Goal: Information Seeking & Learning: Check status

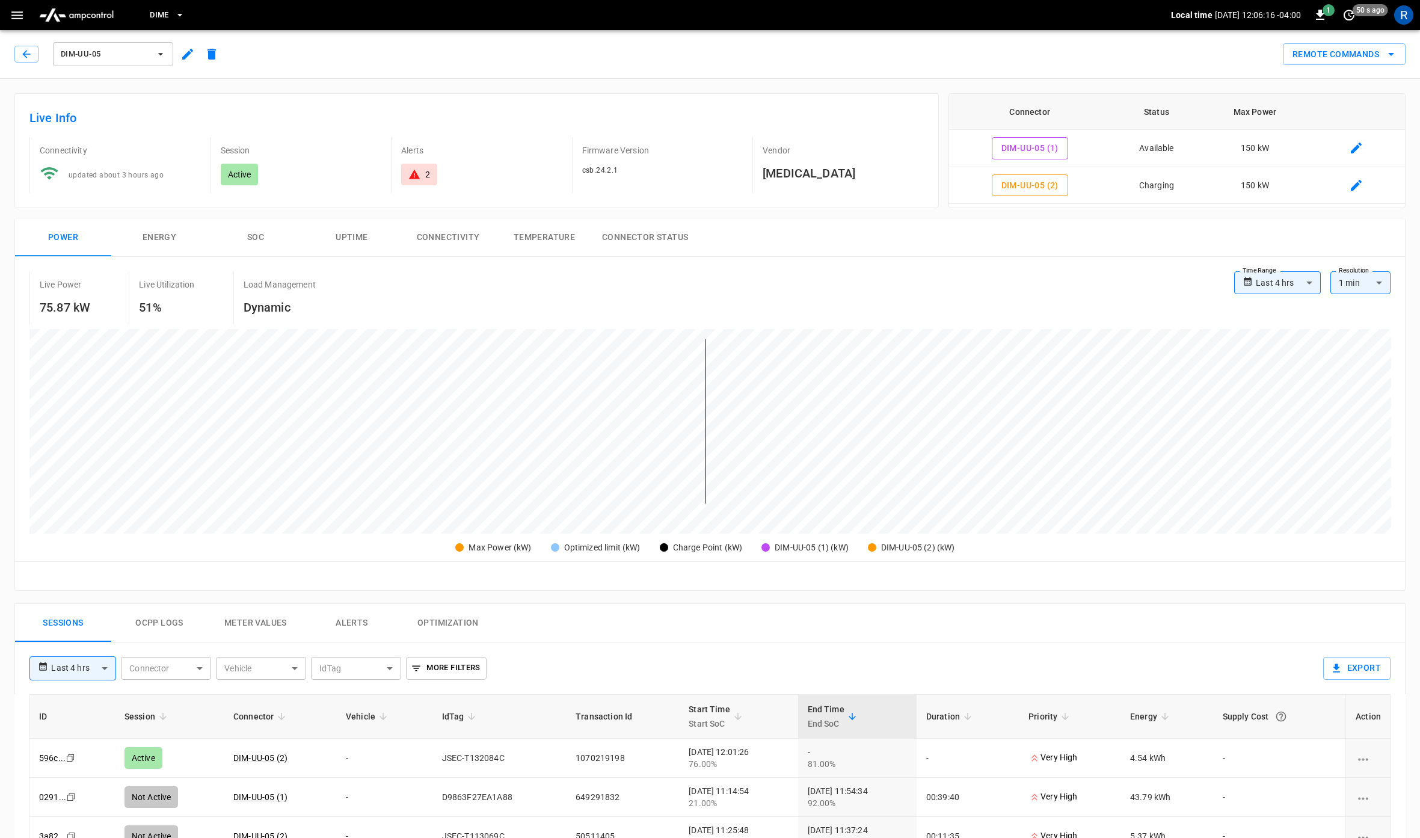
click at [162, 15] on span "Dime" at bounding box center [159, 15] width 19 height 14
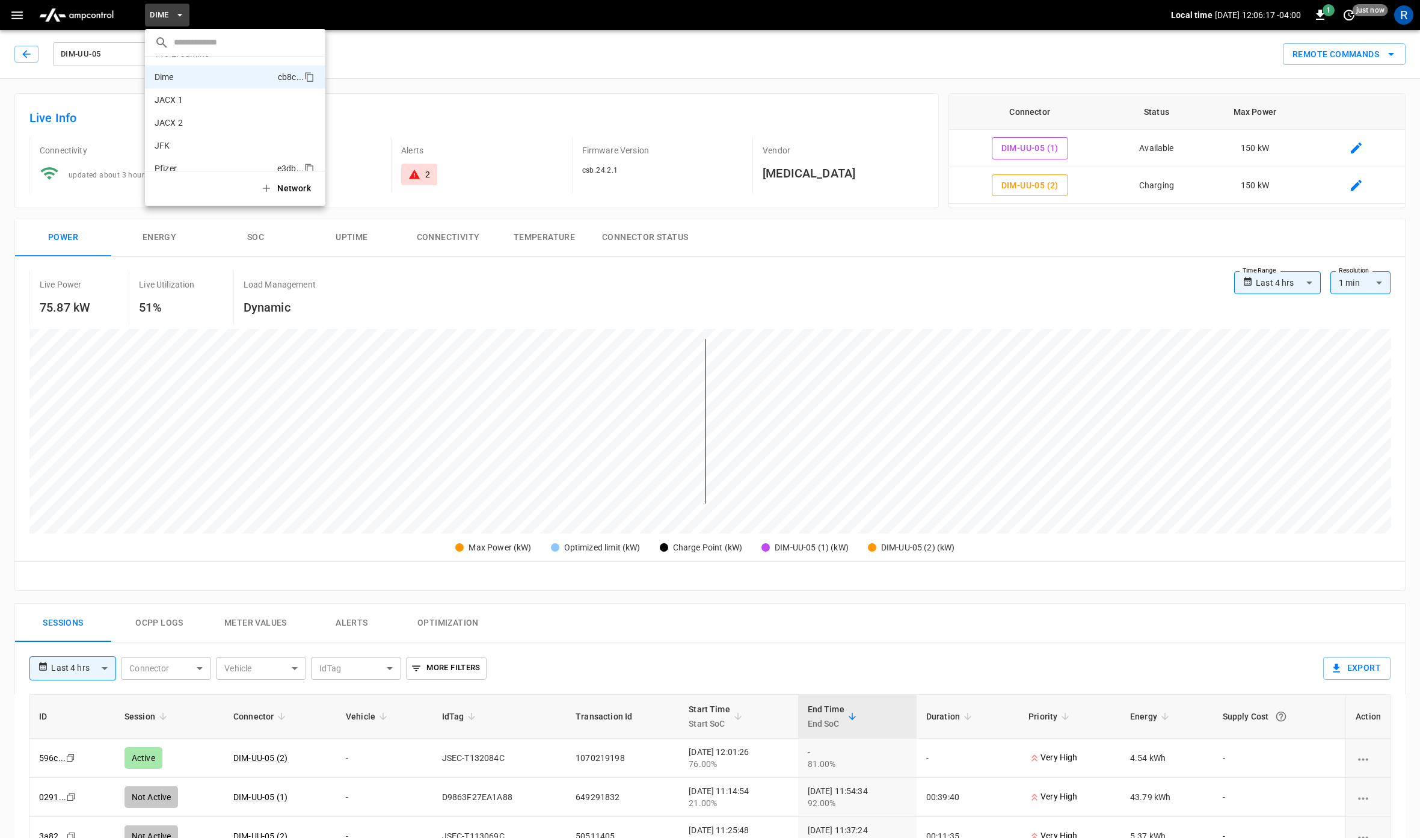
scroll to position [78, 0]
click at [220, 147] on li "Pier 36 d2fd ..." at bounding box center [235, 154] width 180 height 23
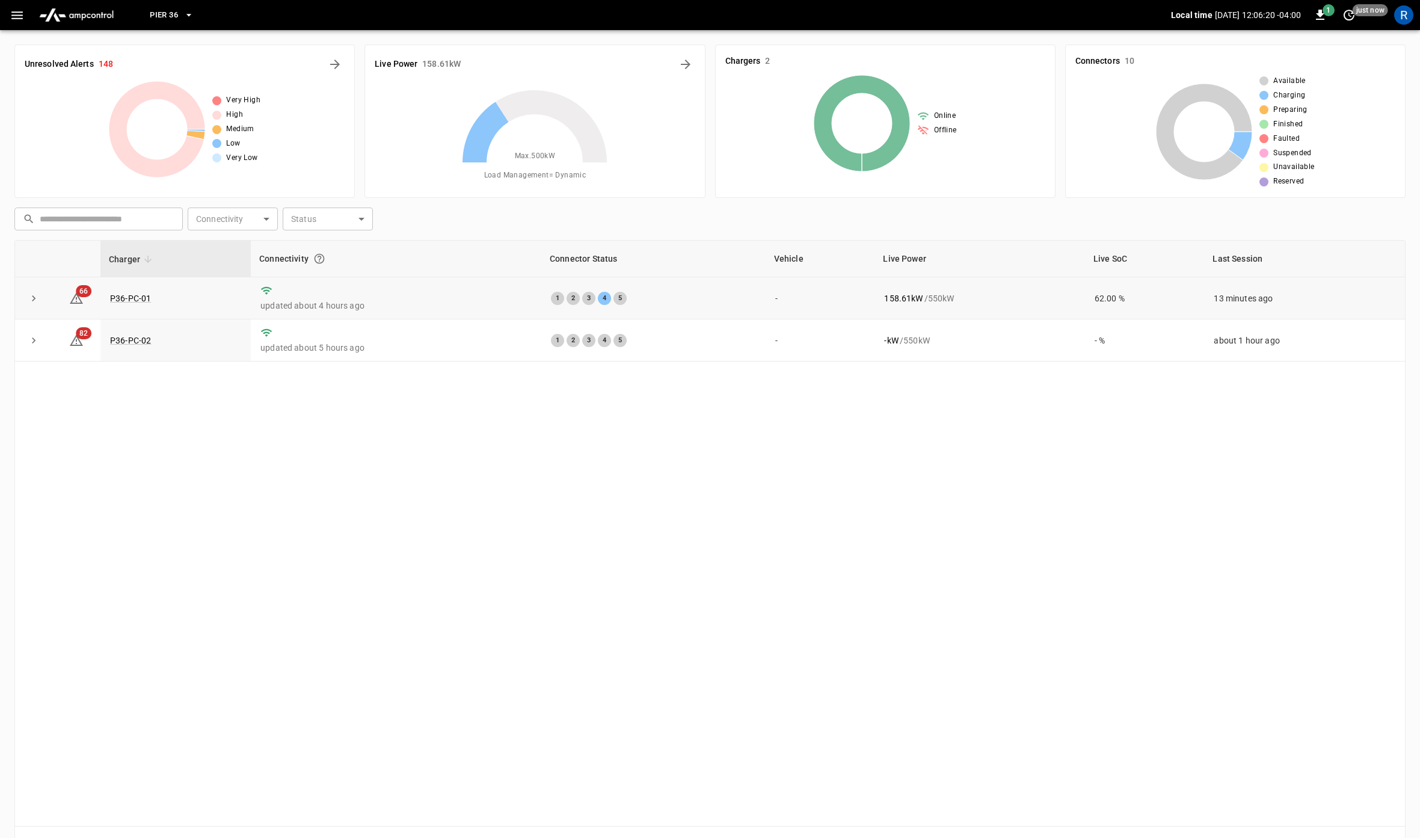
click at [125, 303] on td "P36-PC-01" at bounding box center [175, 298] width 150 height 42
click at [126, 295] on link "P36-PC-01" at bounding box center [131, 298] width 46 height 14
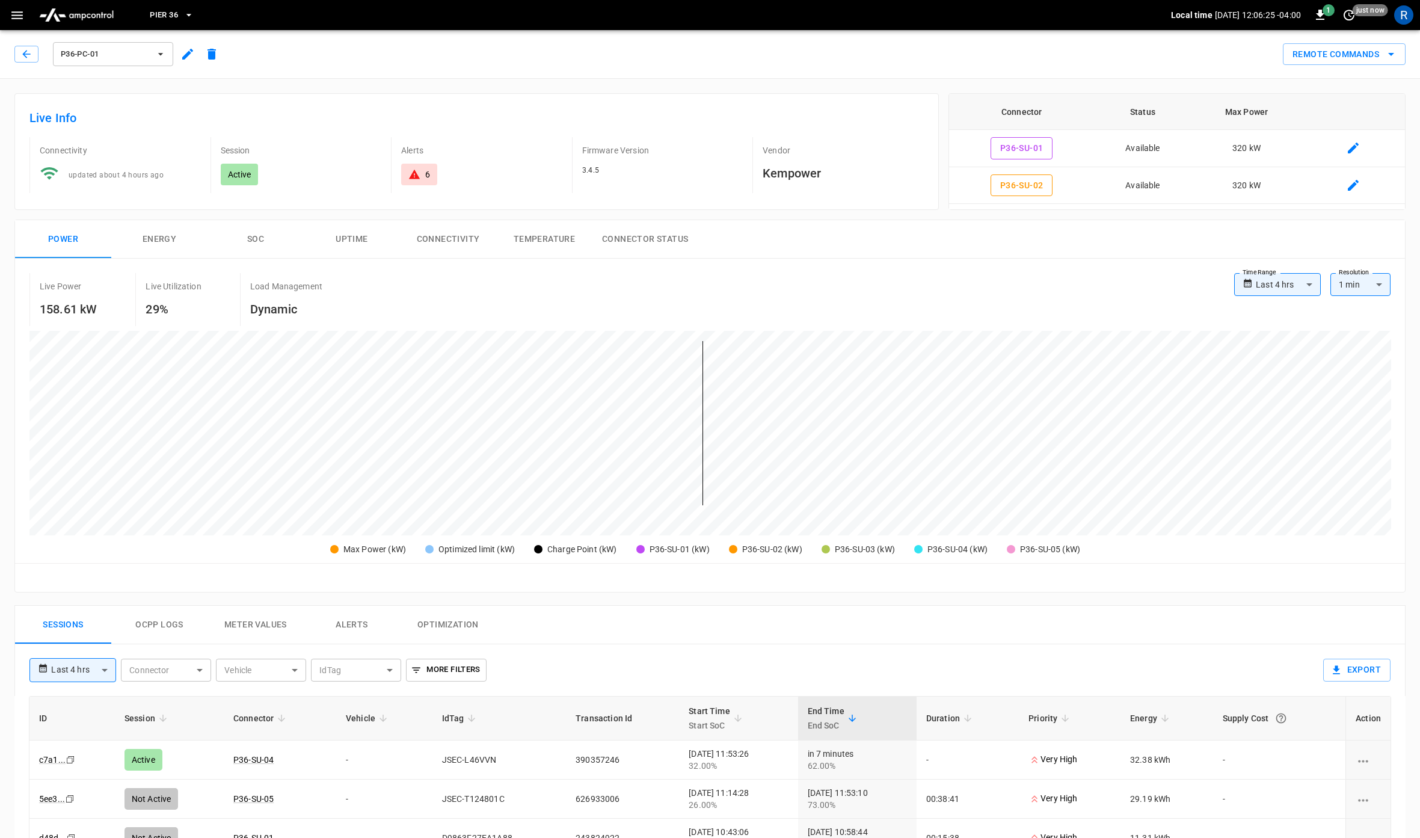
click at [150, 45] on button "P36-PC-01" at bounding box center [113, 54] width 120 height 24
click at [172, 16] on div at bounding box center [710, 419] width 1420 height 838
click at [172, 11] on span "Pier 36" at bounding box center [164, 15] width 28 height 14
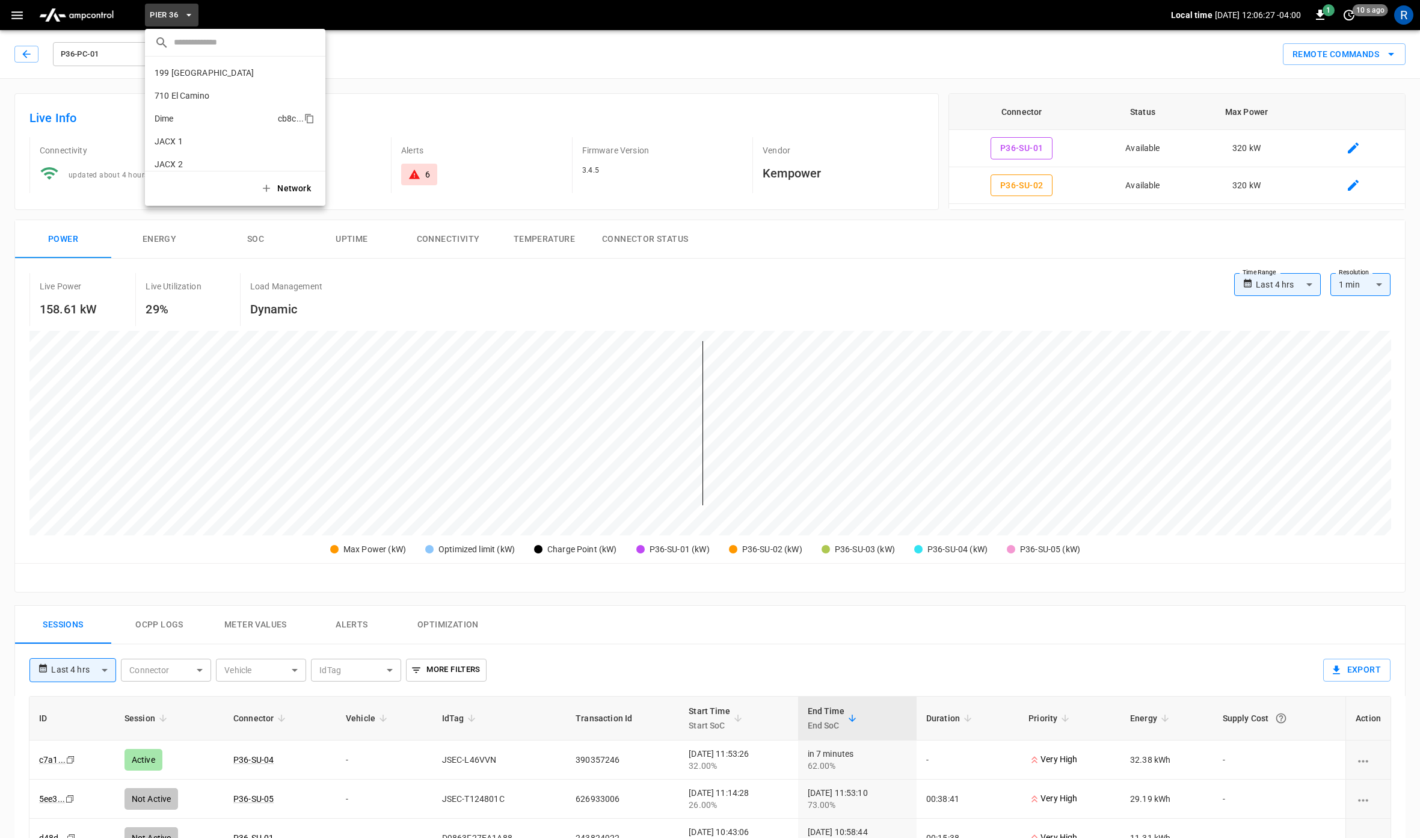
scroll to position [78, 0]
click at [180, 101] on li "JFK 3182 ..." at bounding box center [235, 108] width 180 height 23
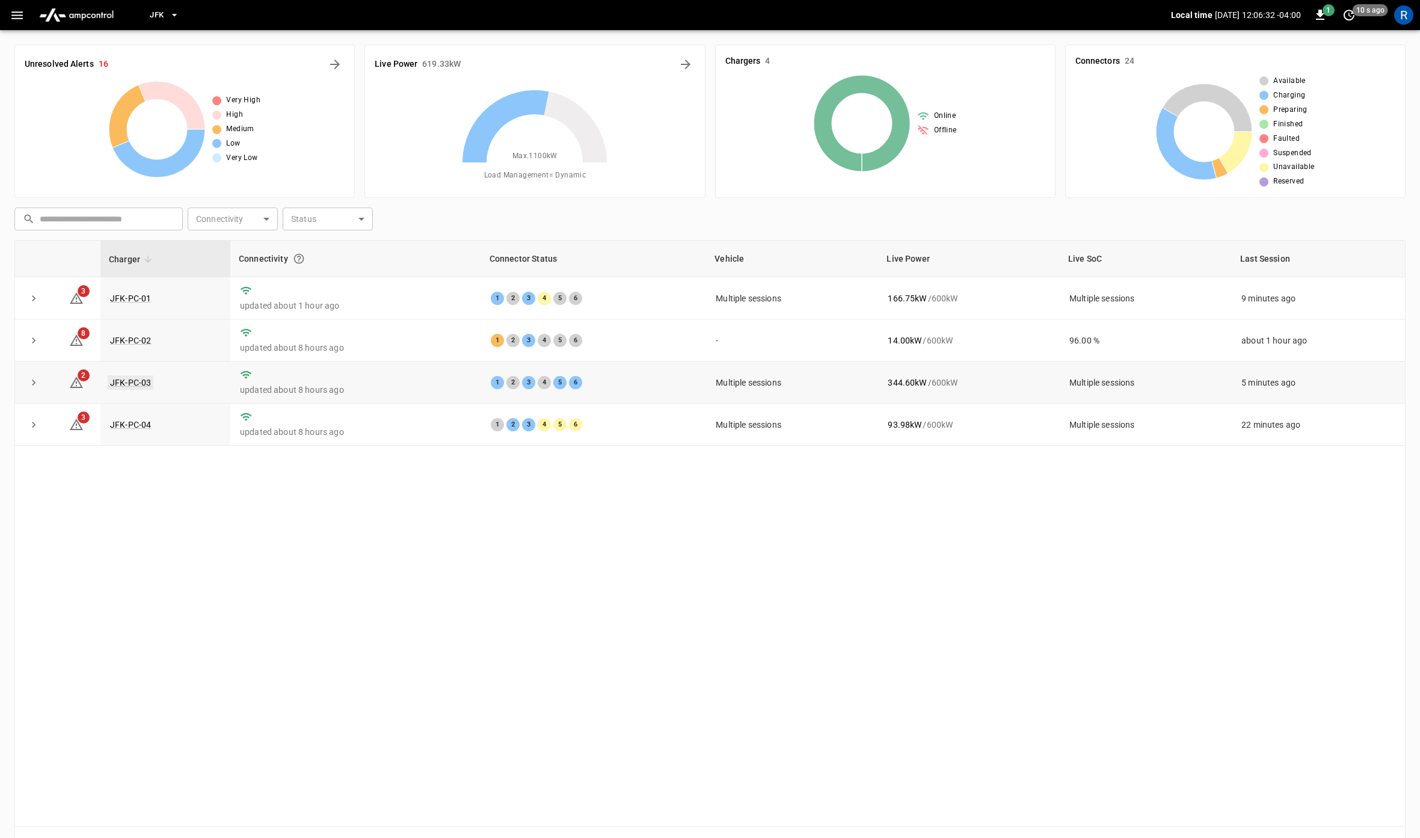
click at [137, 381] on link "JFK-PC-03" at bounding box center [131, 382] width 46 height 14
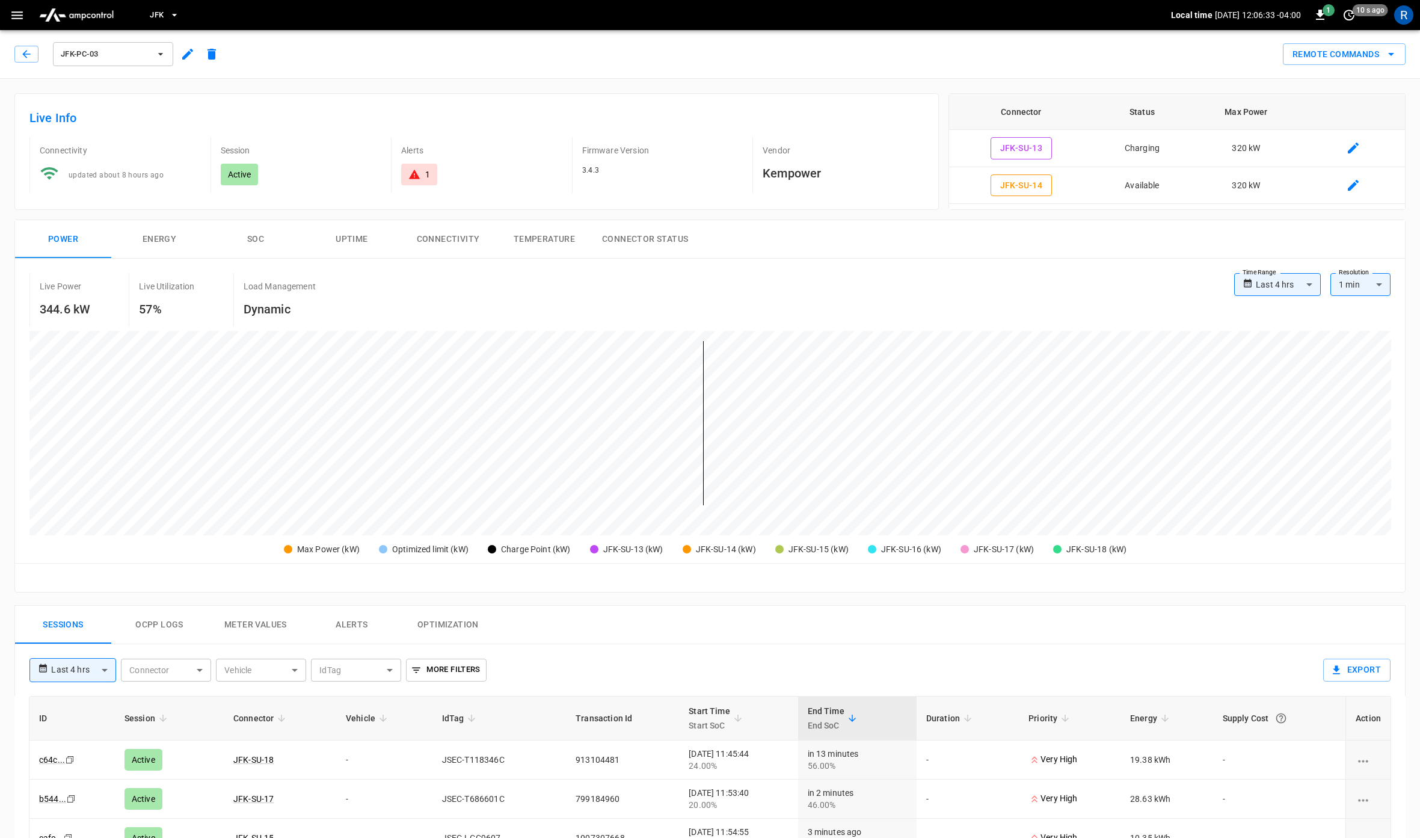
scroll to position [329, 0]
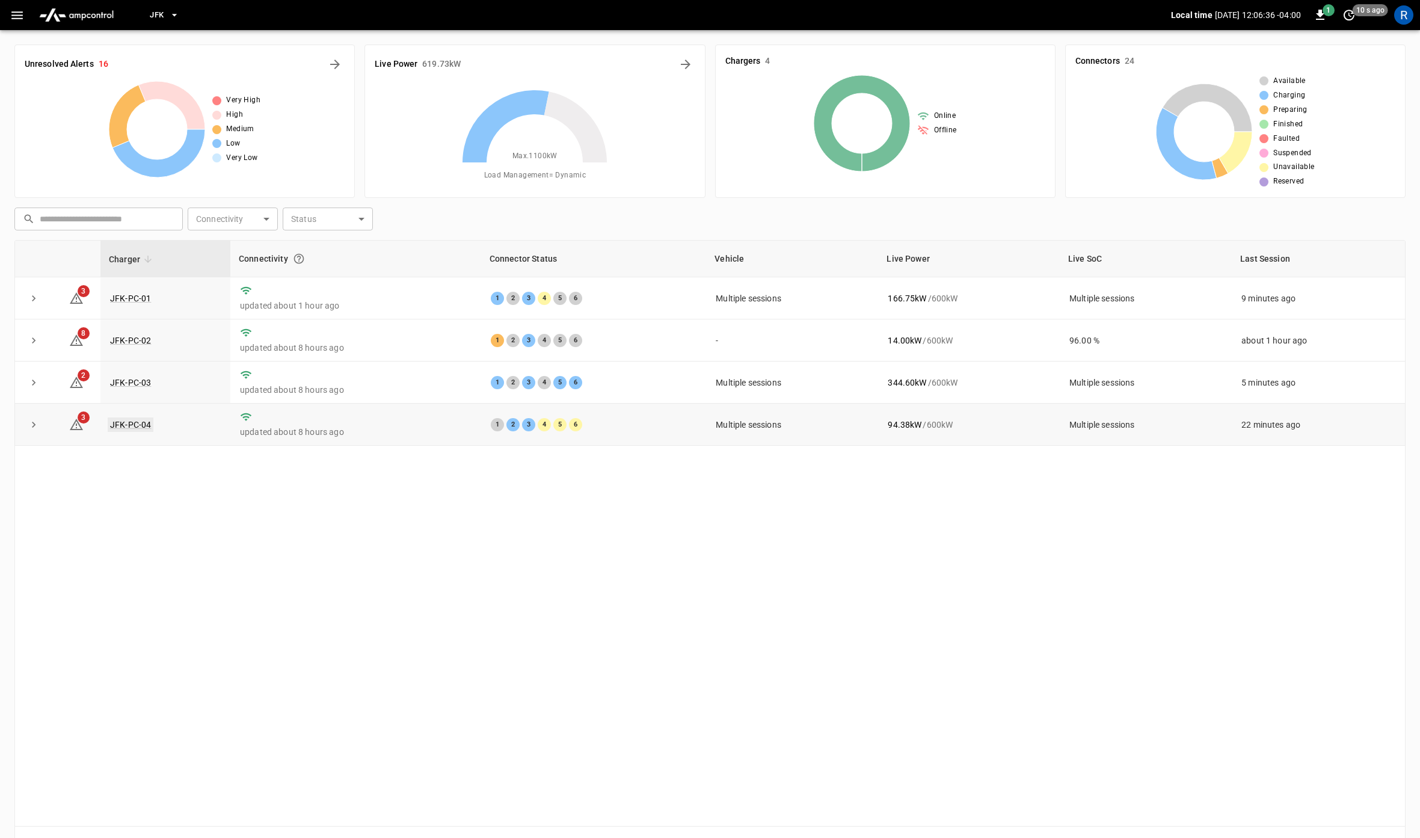
click at [128, 424] on link "JFK-PC-04" at bounding box center [131, 424] width 46 height 14
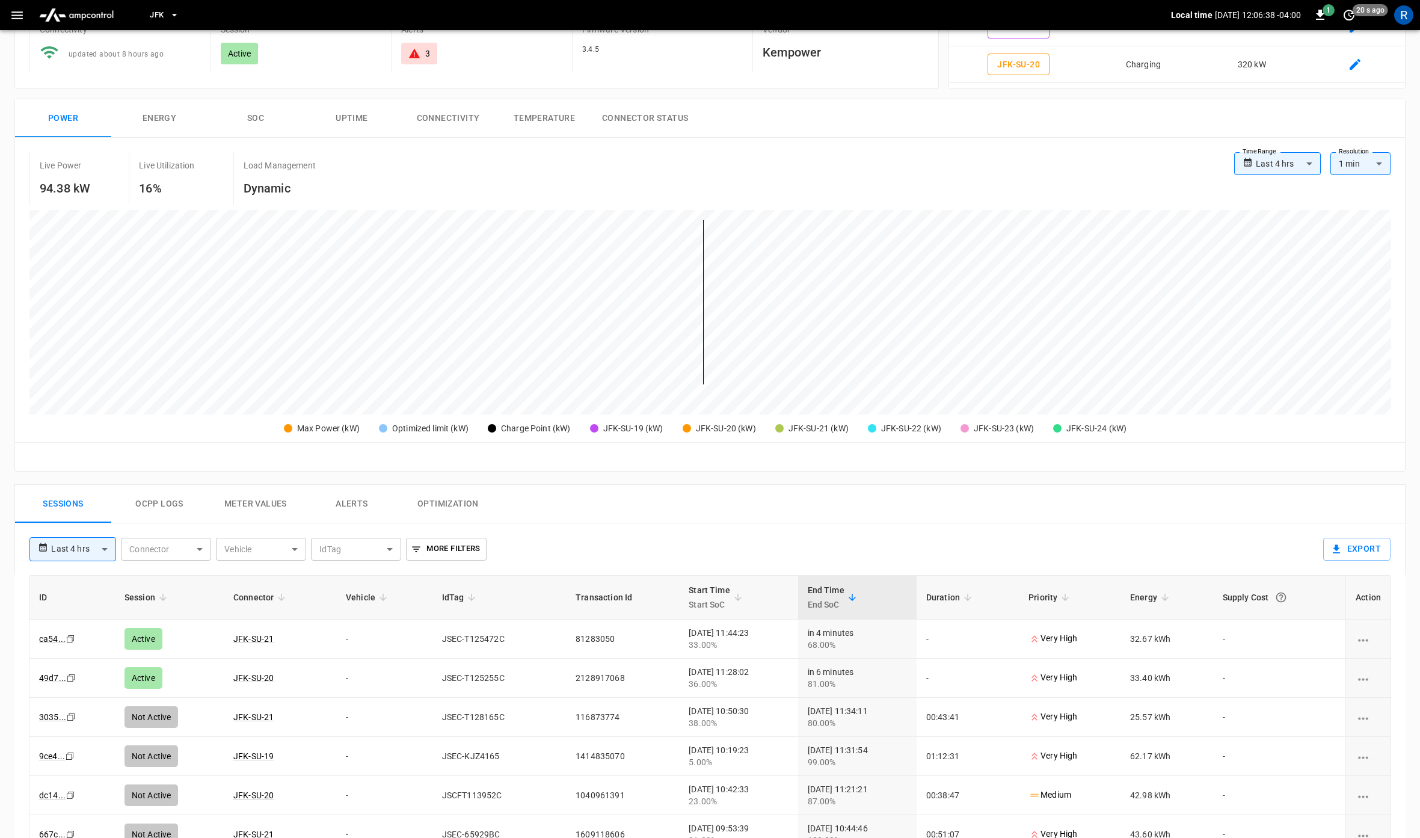
scroll to position [123, 0]
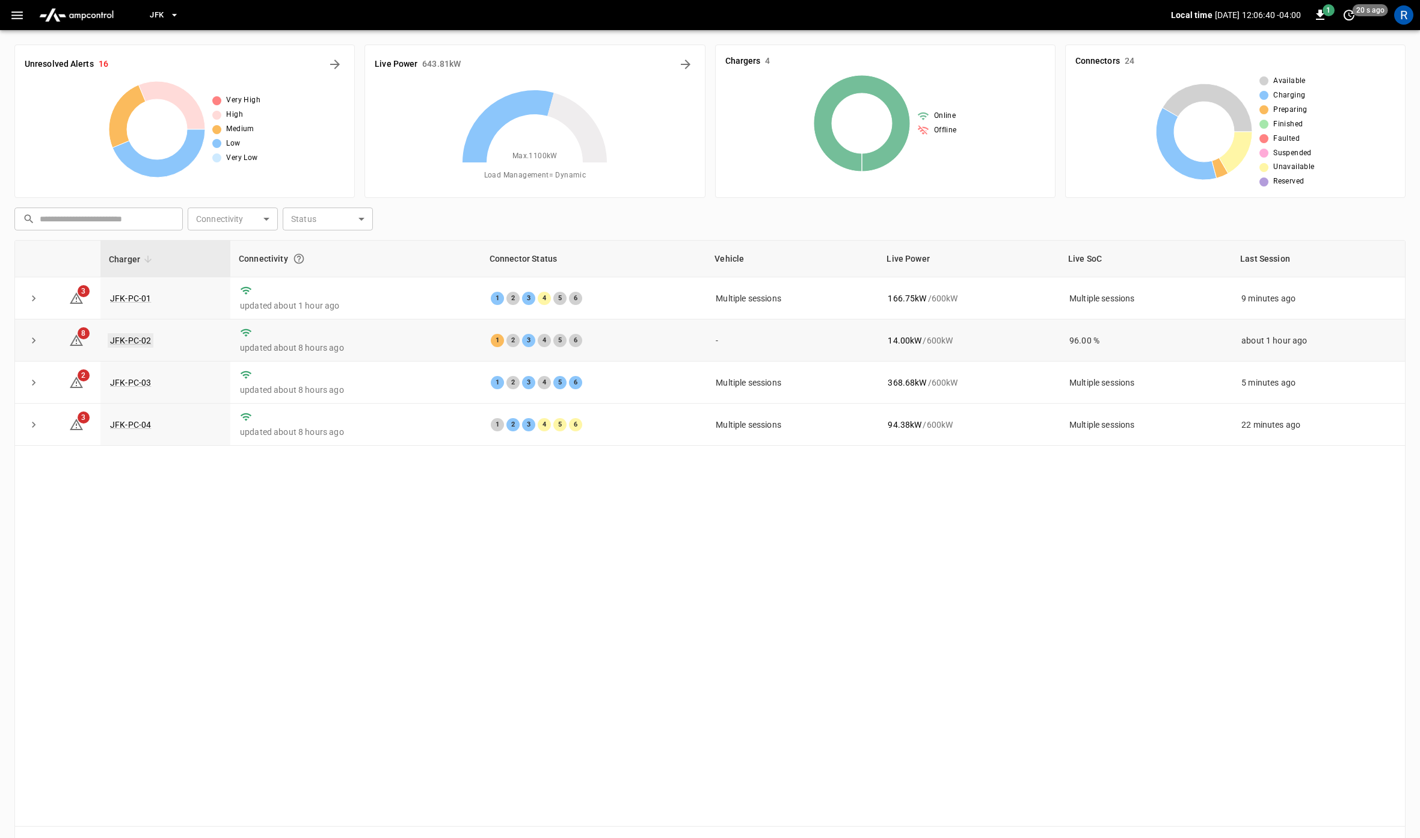
click at [138, 336] on link "JFK-PC-02" at bounding box center [131, 340] width 46 height 14
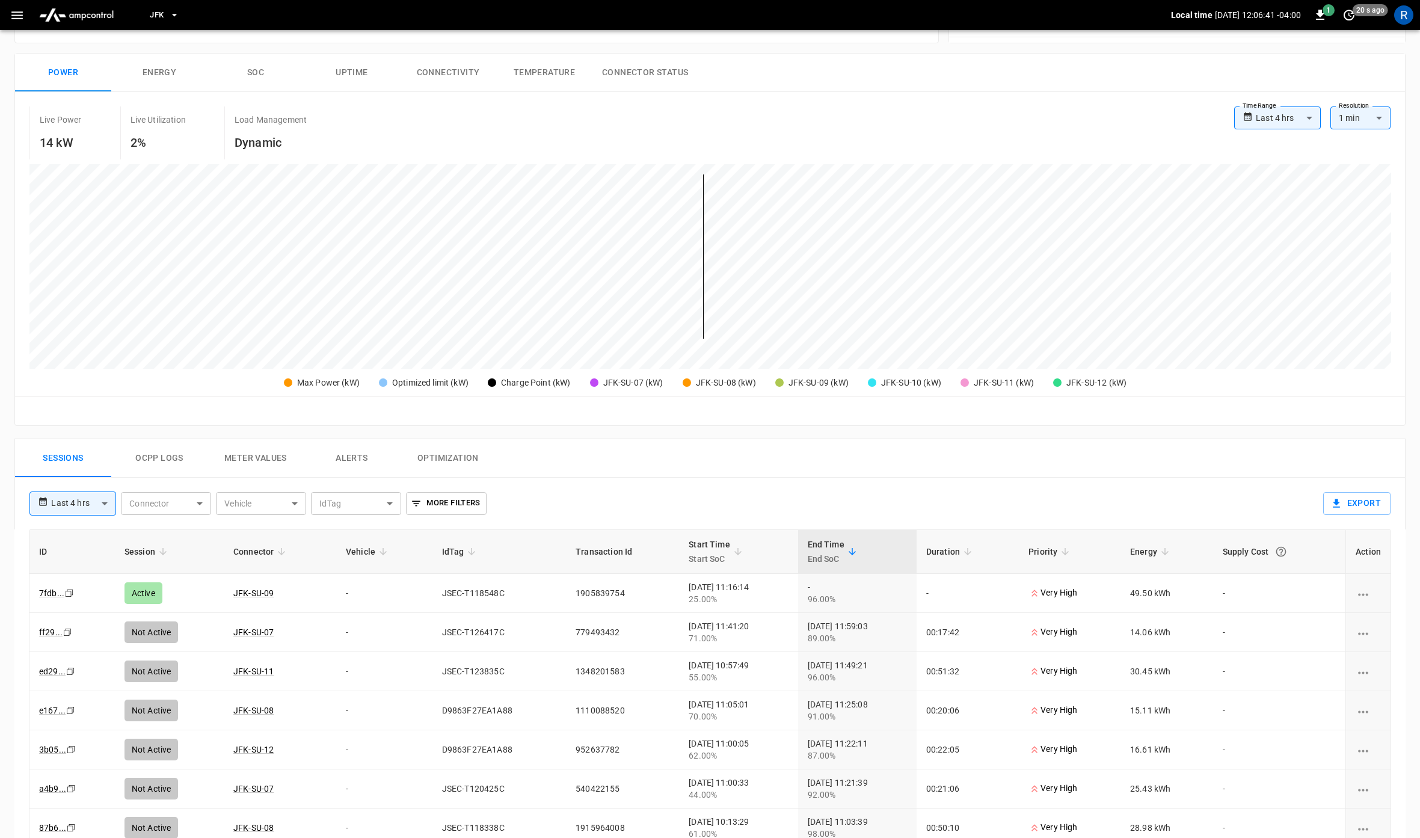
scroll to position [189, 0]
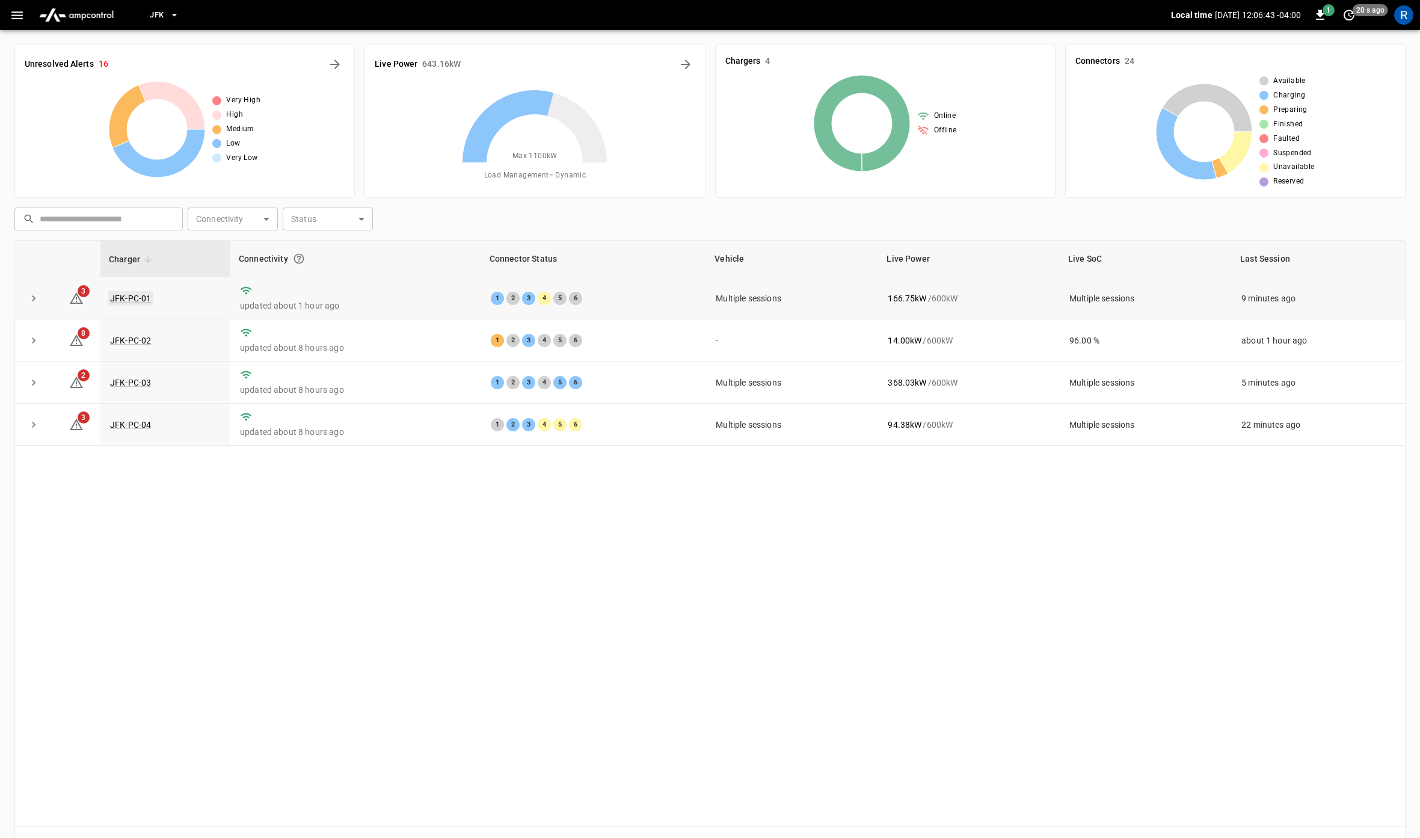
click at [128, 293] on link "JFK-PC-01" at bounding box center [131, 298] width 46 height 14
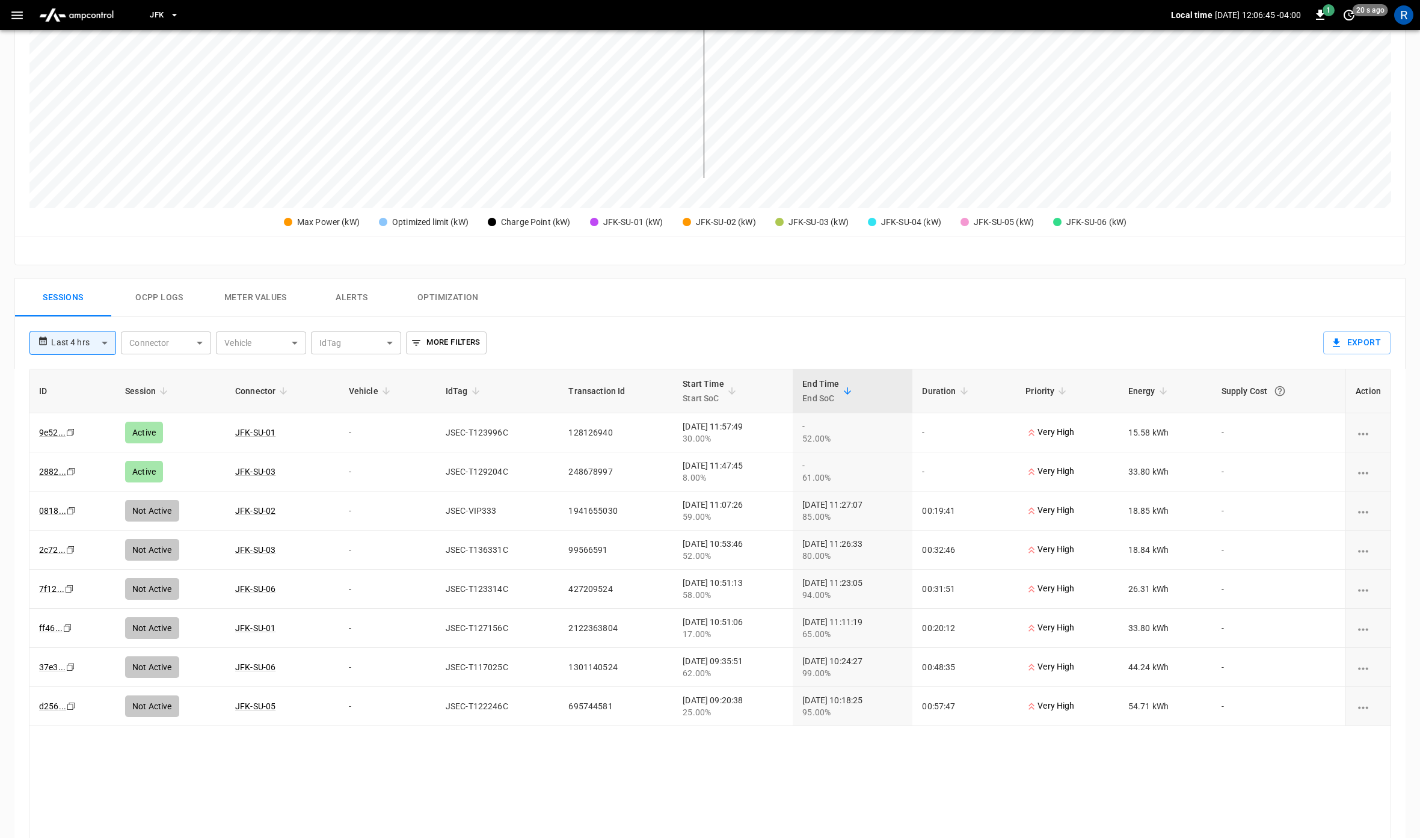
scroll to position [490, 0]
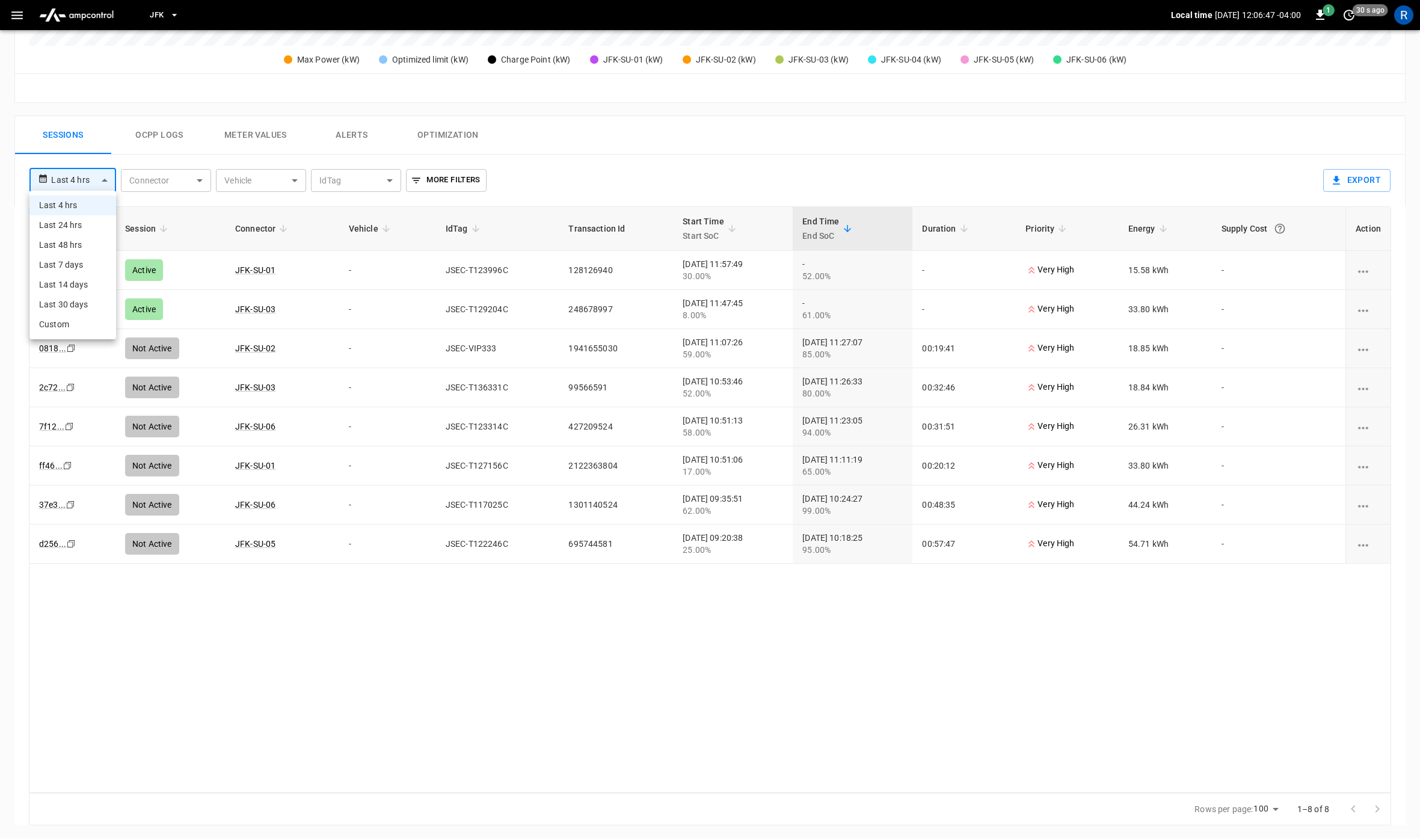
click at [87, 178] on body "**********" at bounding box center [710, 174] width 1420 height 1329
click at [83, 227] on li "Last 24 hrs" at bounding box center [72, 225] width 87 height 20
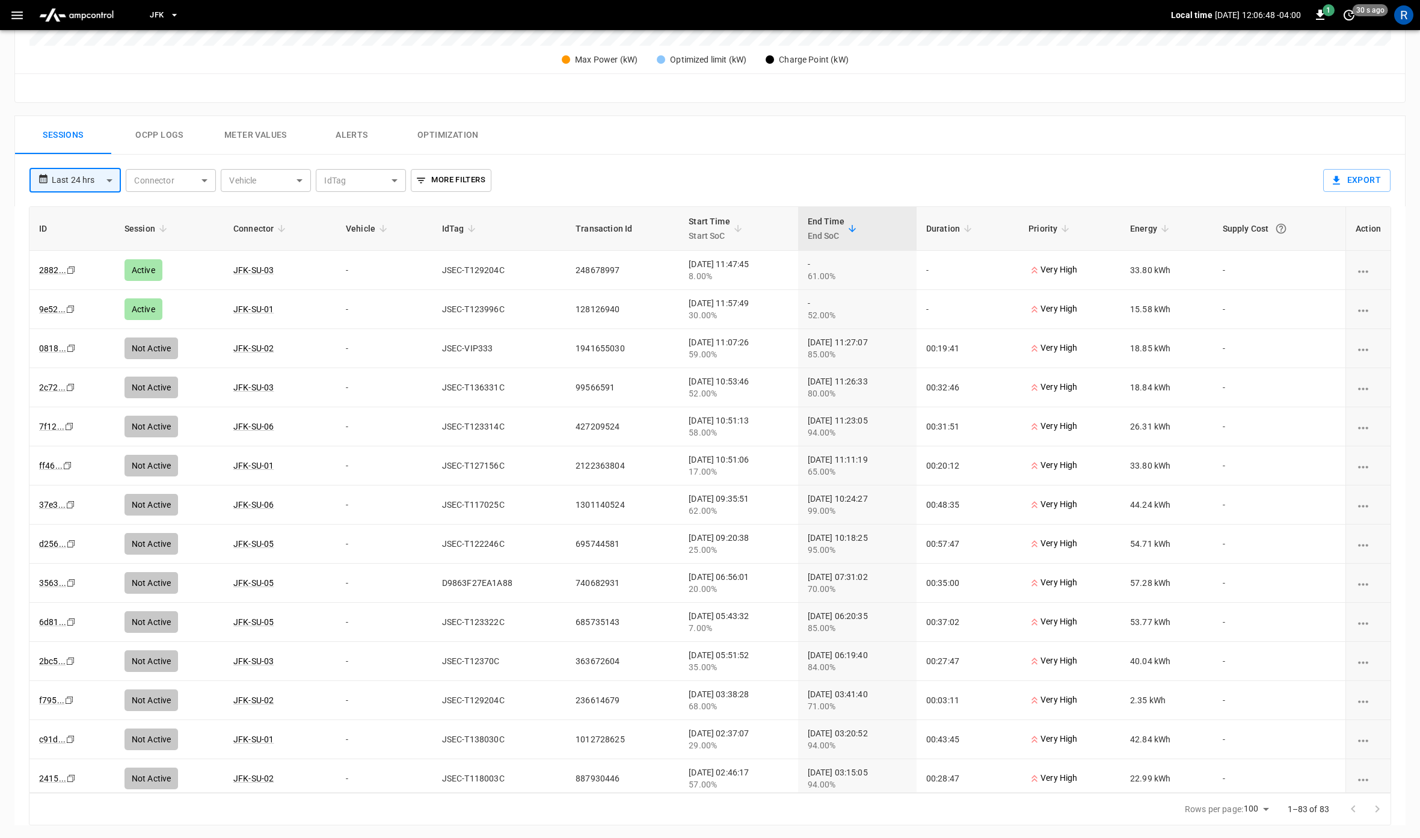
type input "**********"
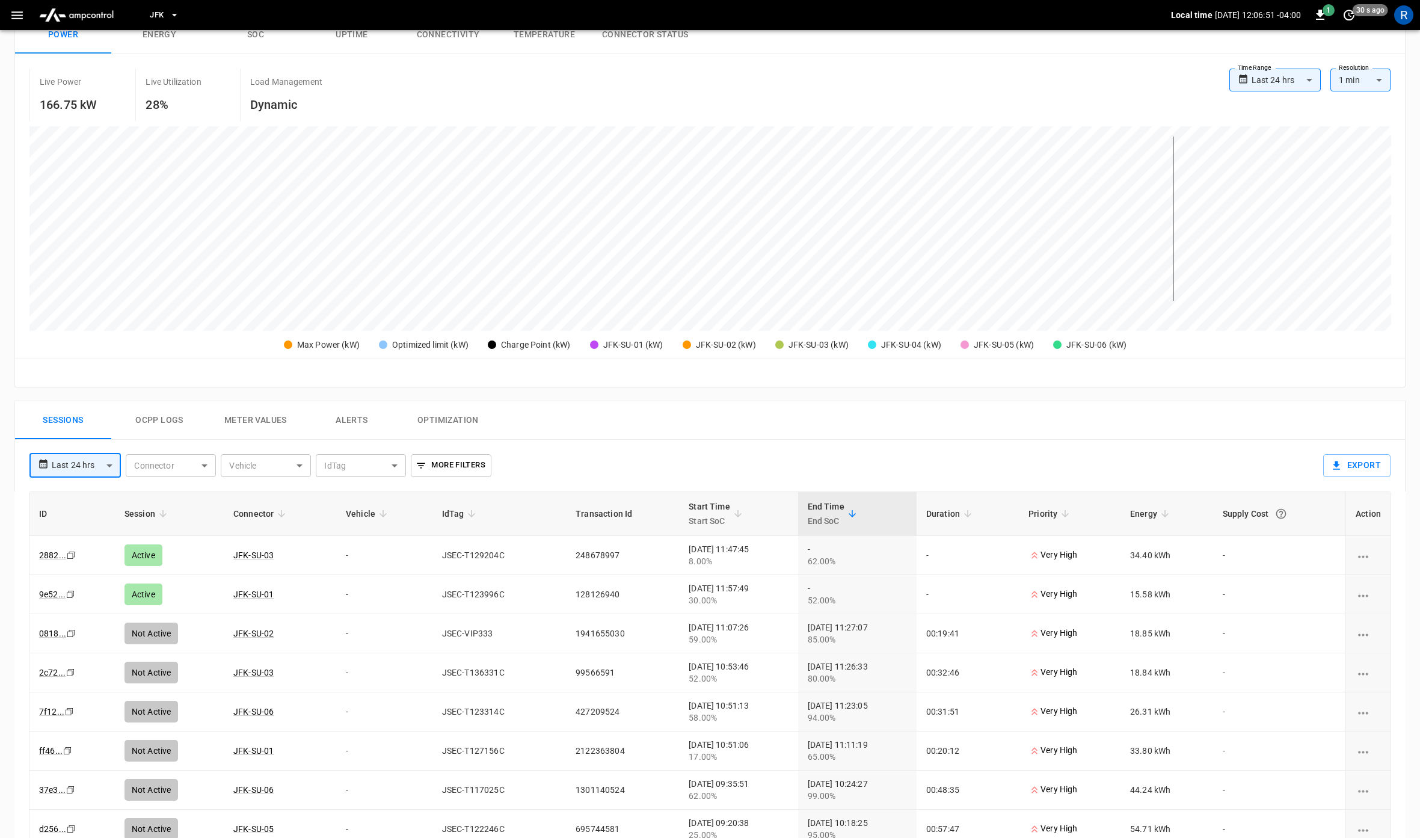
scroll to position [0, 0]
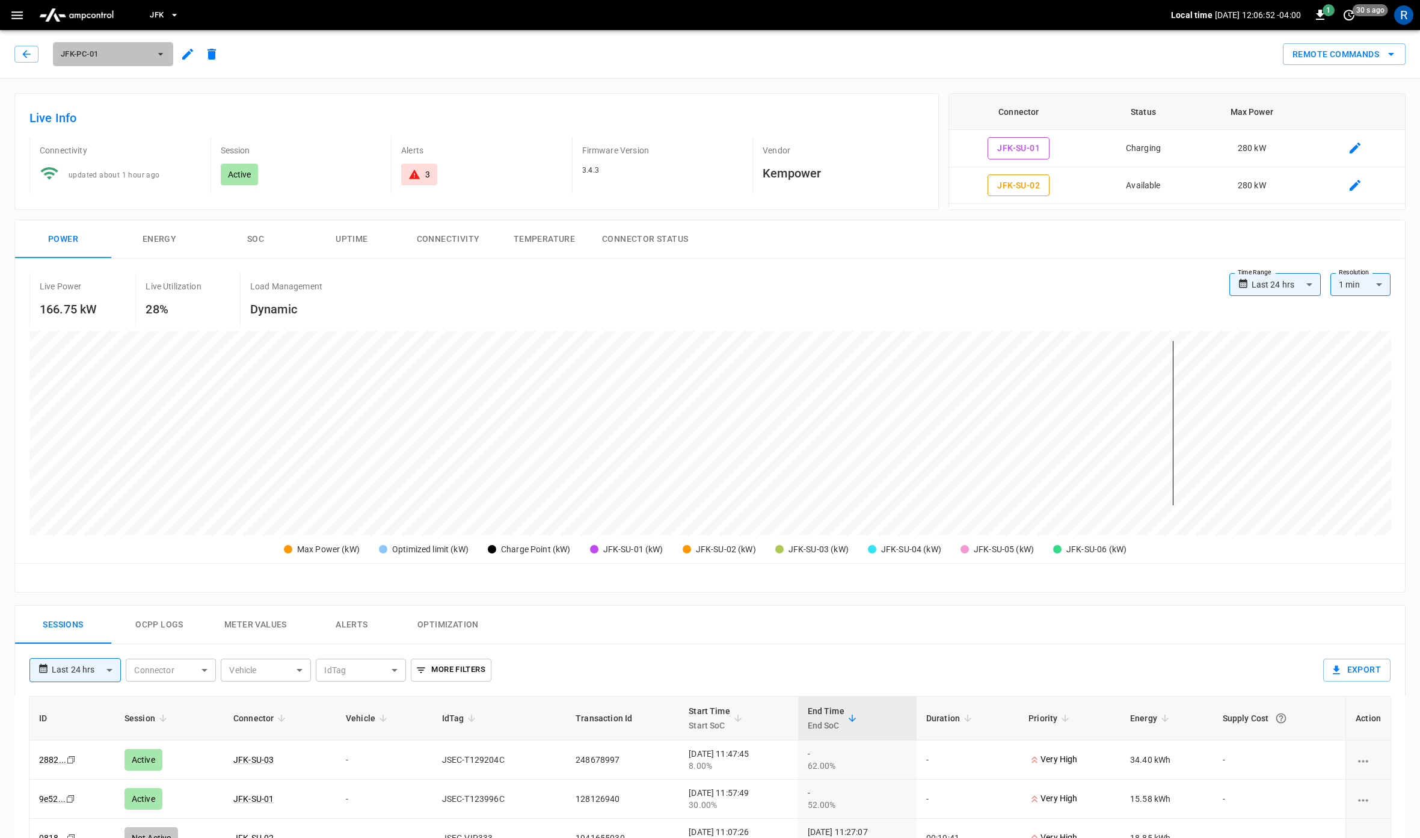
click at [153, 52] on button "JFK-PC-01" at bounding box center [113, 54] width 120 height 24
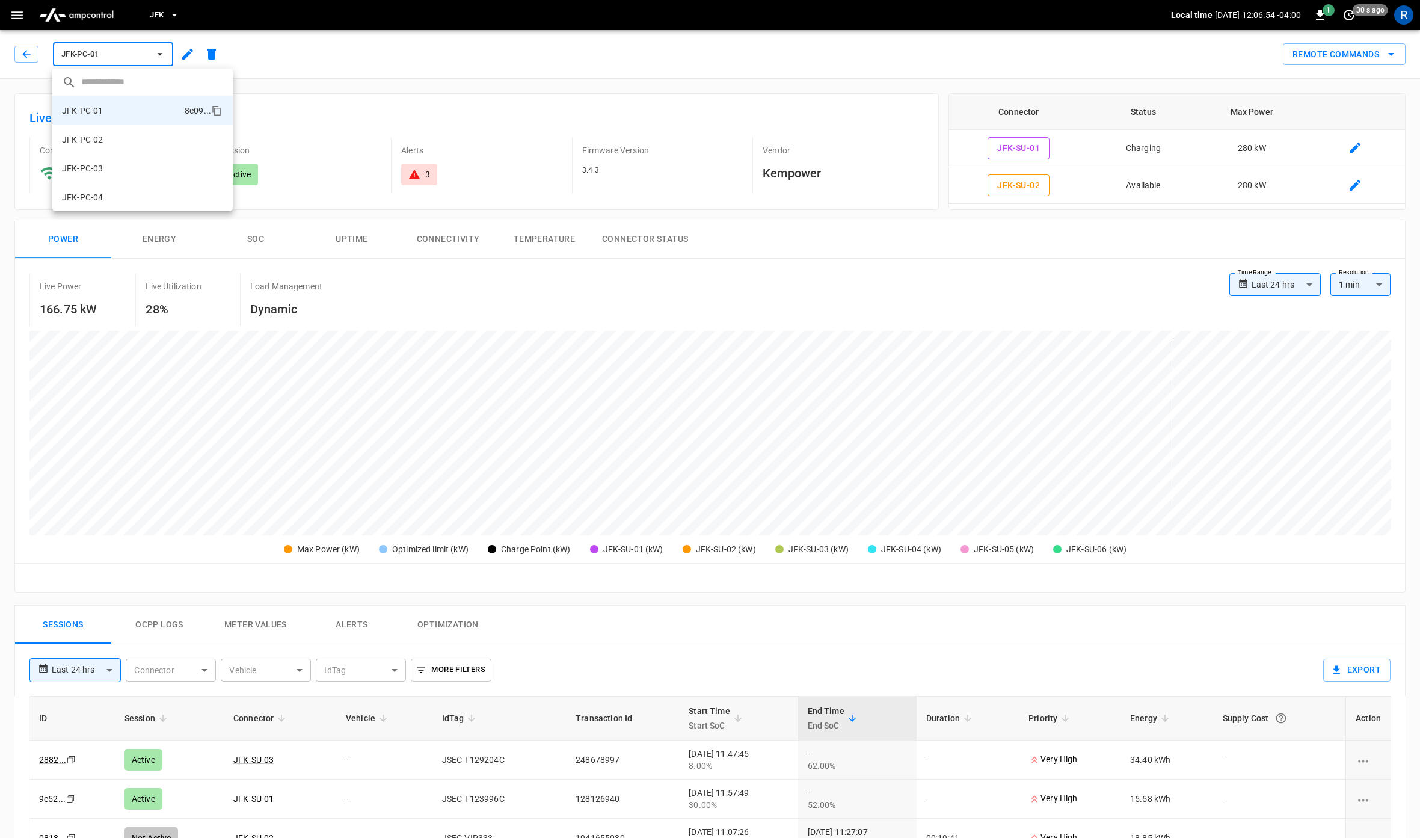
click at [466, 115] on div at bounding box center [710, 419] width 1420 height 838
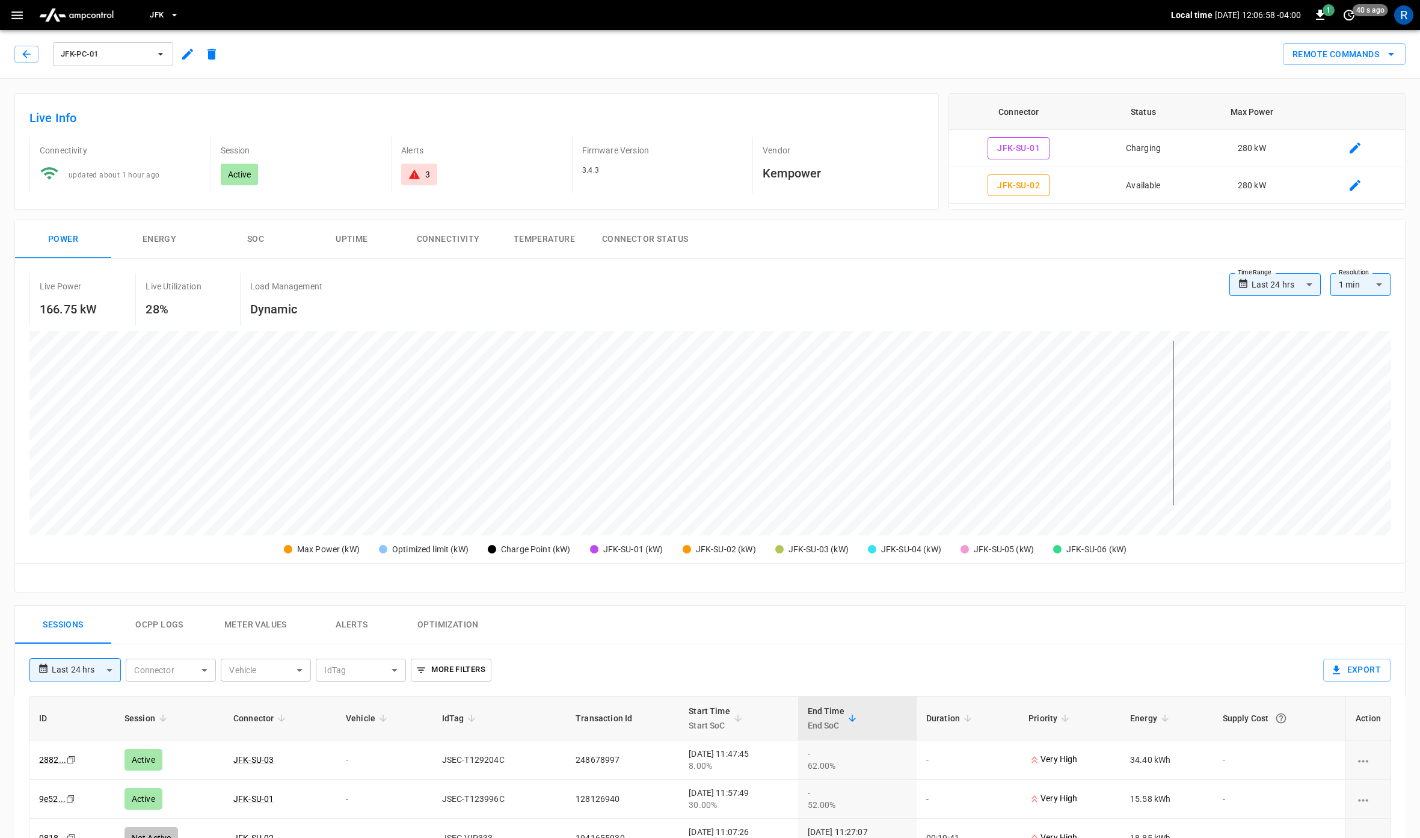
click at [120, 55] on span "JFK-PC-01" at bounding box center [105, 55] width 89 height 14
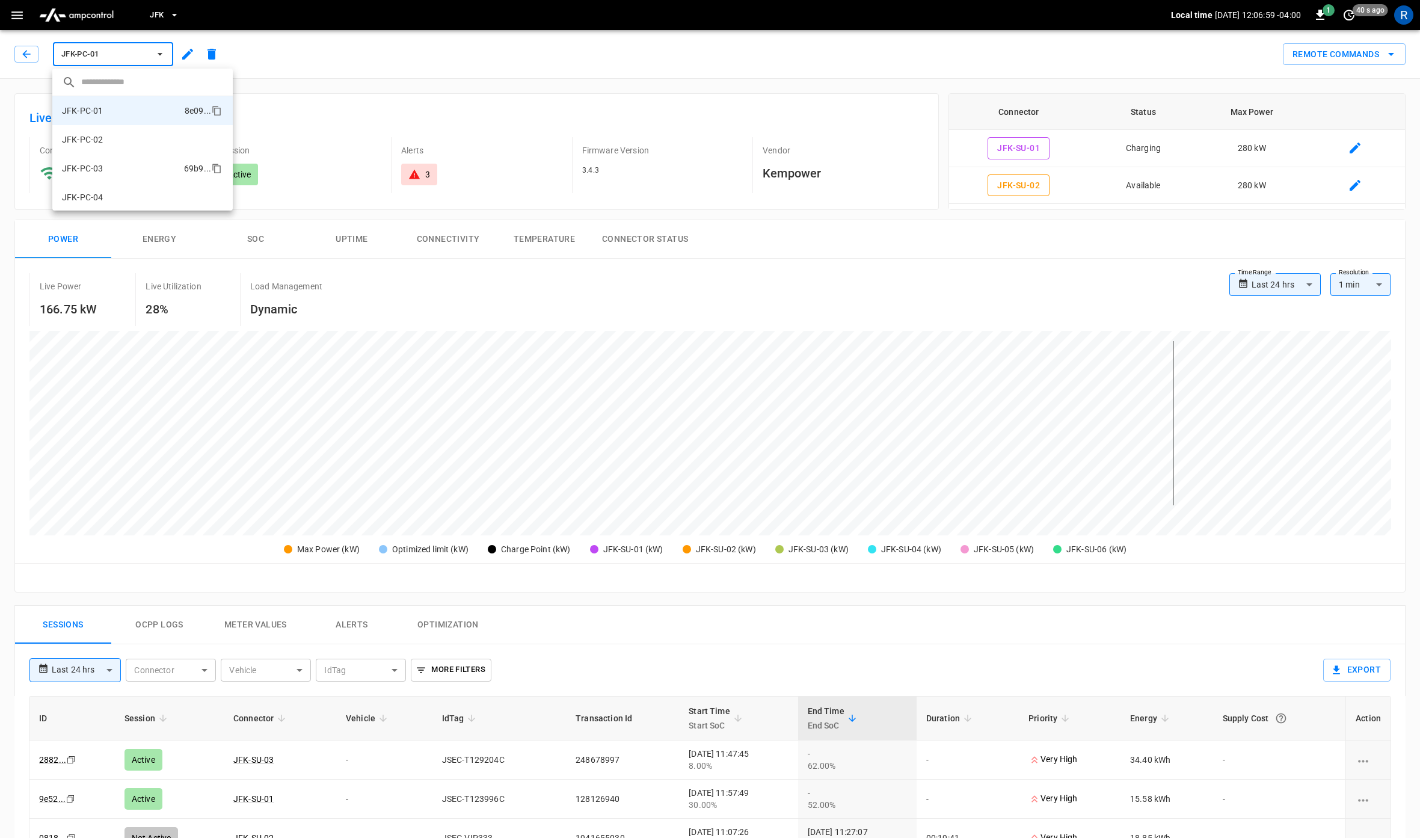
click at [130, 165] on li "JFK-PC-03 69b9 ..." at bounding box center [142, 168] width 180 height 29
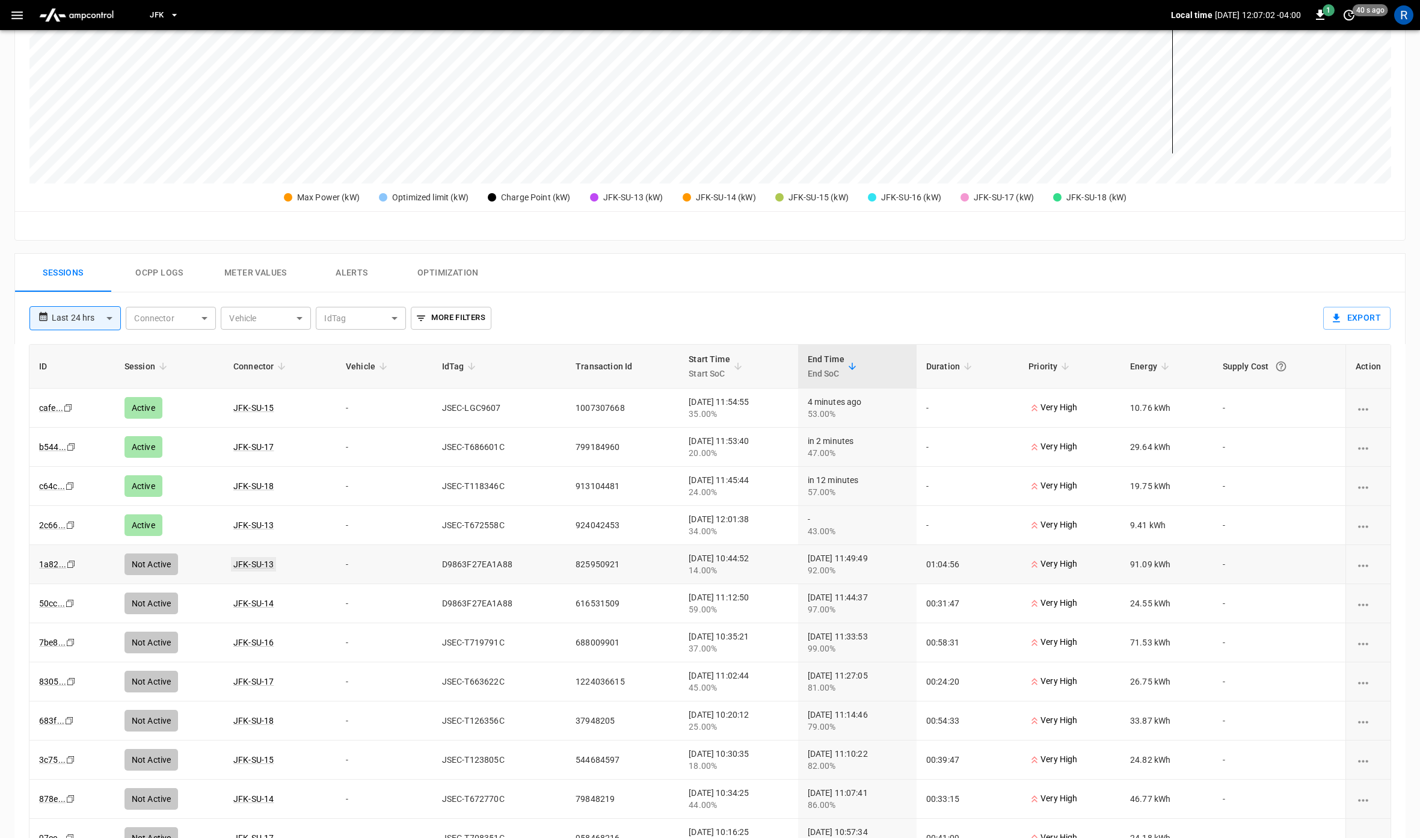
scroll to position [361, 0]
